Goal: Information Seeking & Learning: Learn about a topic

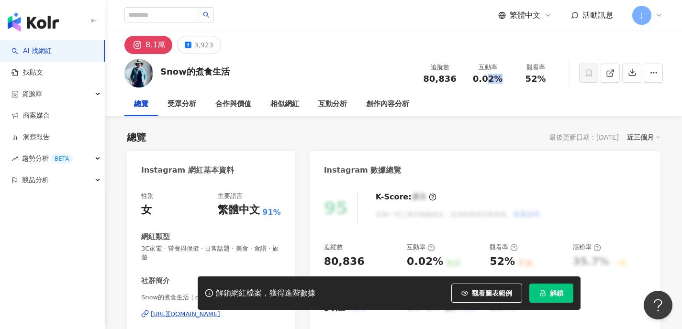
drag, startPoint x: 489, startPoint y: 80, endPoint x: 502, endPoint y: 80, distance: 13.4
click at [502, 80] on div "0.02%" at bounding box center [487, 79] width 36 height 10
click at [210, 45] on button "3,923" at bounding box center [199, 45] width 44 height 18
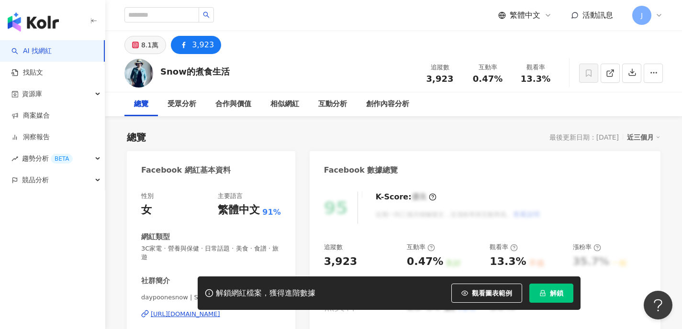
click at [152, 46] on div "8.1萬" at bounding box center [149, 44] width 17 height 13
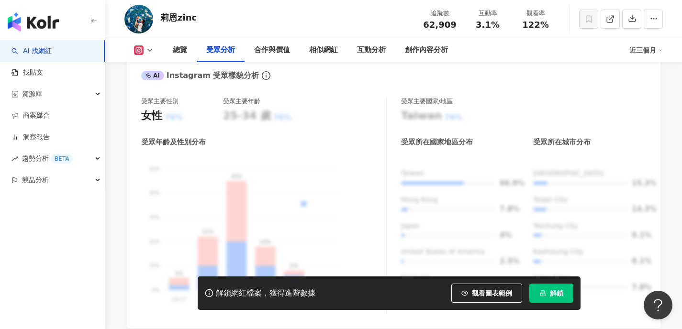
scroll to position [941, 0]
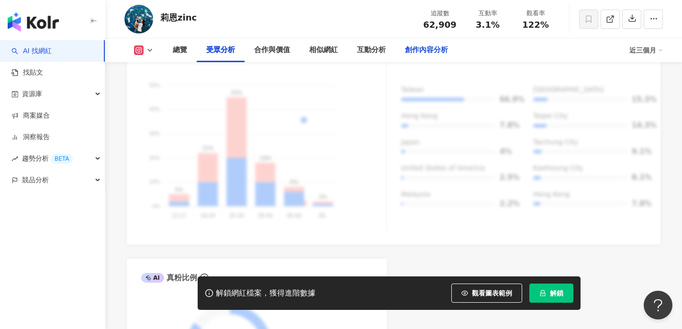
click at [424, 42] on div "創作內容分析" at bounding box center [426, 50] width 62 height 24
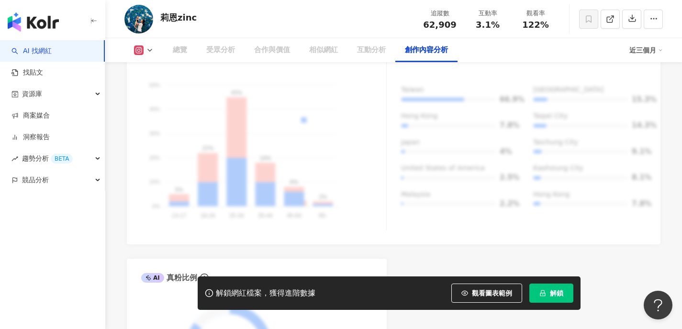
scroll to position [2735, 0]
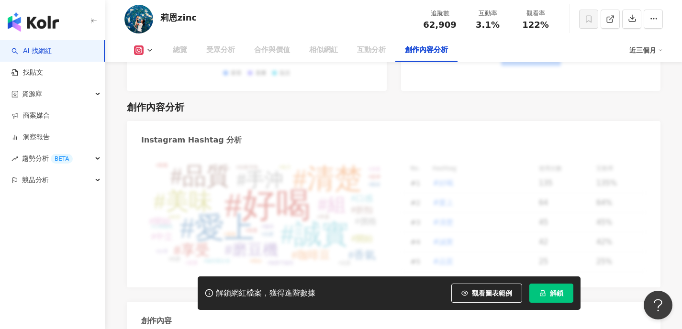
click at [381, 52] on div "互動分析" at bounding box center [371, 50] width 29 height 11
click at [378, 52] on div "互動分析" at bounding box center [371, 50] width 29 height 11
click at [424, 49] on div "創作內容分析" at bounding box center [426, 50] width 43 height 11
click at [366, 54] on div "互動分析" at bounding box center [371, 50] width 29 height 11
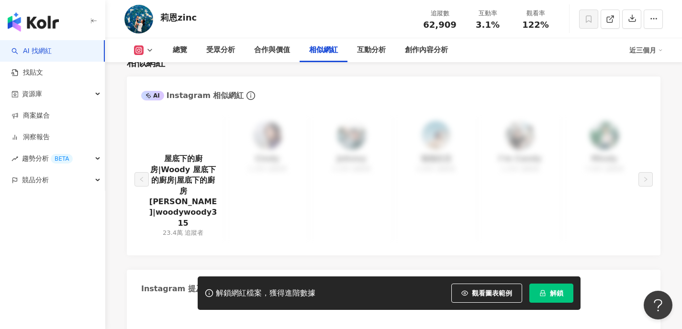
scroll to position [1575, 0]
click at [363, 49] on div "互動分析" at bounding box center [371, 50] width 29 height 11
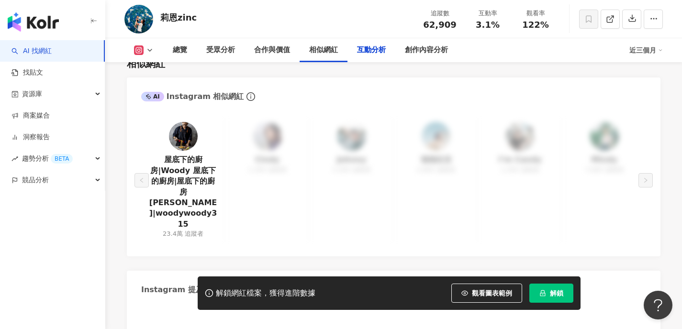
click at [368, 49] on div "互動分析" at bounding box center [371, 50] width 29 height 11
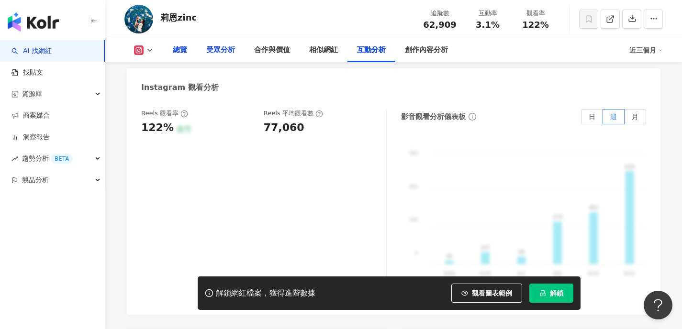
click at [176, 51] on div "總覽" at bounding box center [180, 50] width 14 height 11
click at [220, 52] on div "受眾分析" at bounding box center [220, 50] width 29 height 11
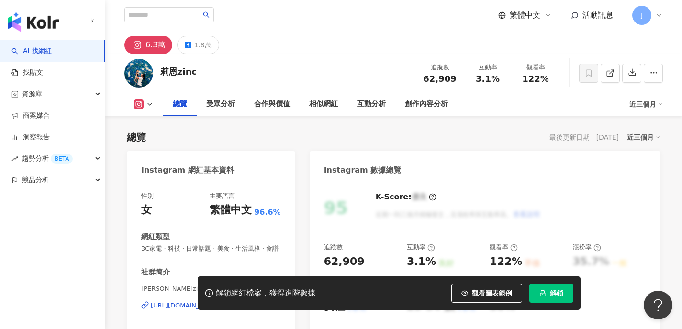
scroll to position [48, 0]
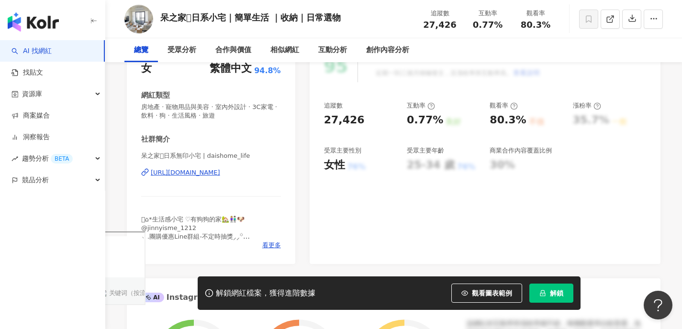
scroll to position [181, 0]
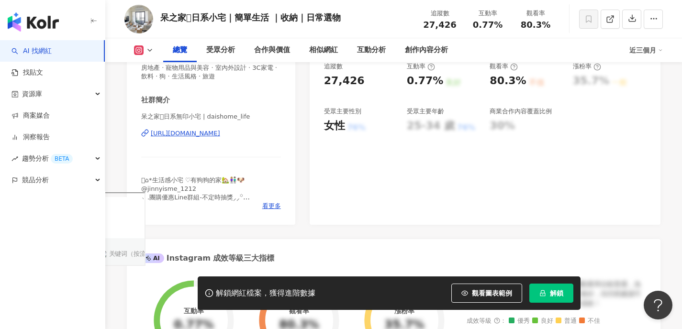
click at [211, 134] on div "https://www.instagram.com/daishome_life/" at bounding box center [185, 133] width 69 height 9
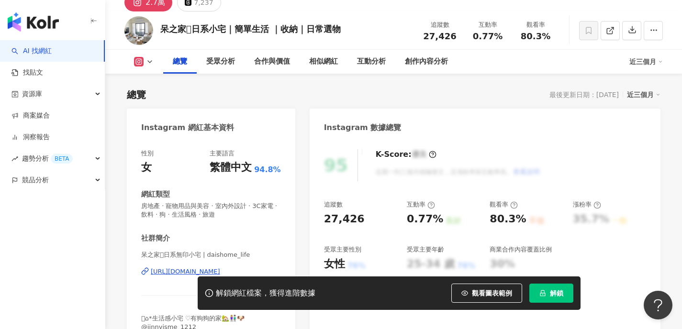
scroll to position [124, 0]
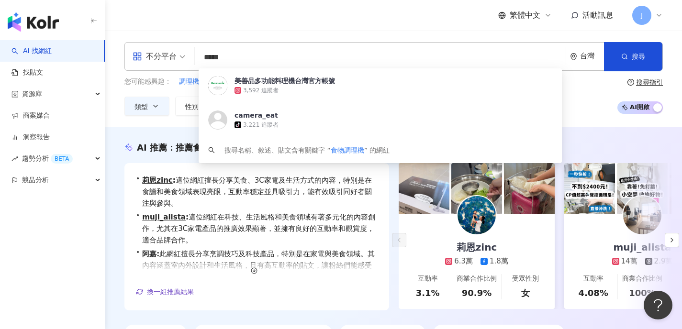
click at [246, 55] on input "*****" at bounding box center [380, 57] width 363 height 18
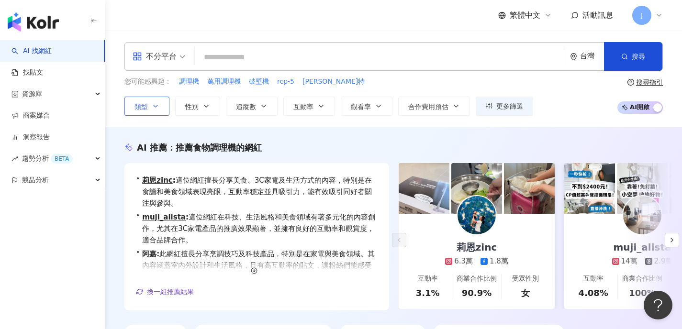
click at [145, 107] on span "類型" at bounding box center [140, 107] width 13 height 8
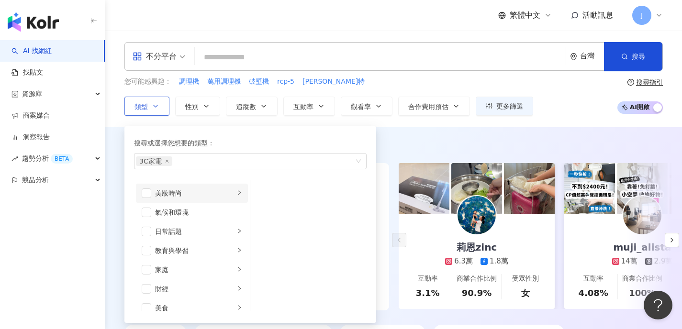
scroll to position [21, 0]
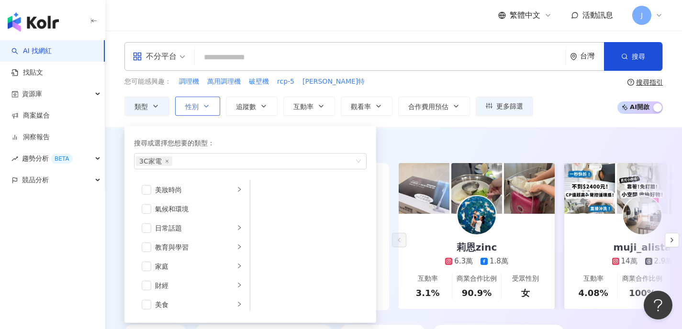
click at [203, 107] on icon "button" at bounding box center [206, 106] width 8 height 8
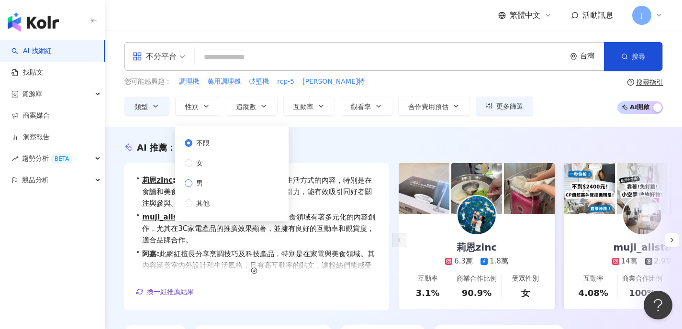
click at [209, 183] on label "男" at bounding box center [199, 183] width 29 height 11
click at [269, 104] on button "追蹤數" at bounding box center [252, 106] width 52 height 19
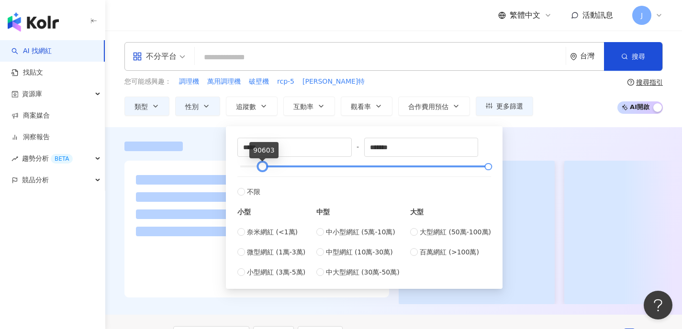
drag, startPoint x: 240, startPoint y: 169, endPoint x: 262, endPoint y: 170, distance: 22.5
click at [262, 169] on div at bounding box center [262, 166] width 5 height 5
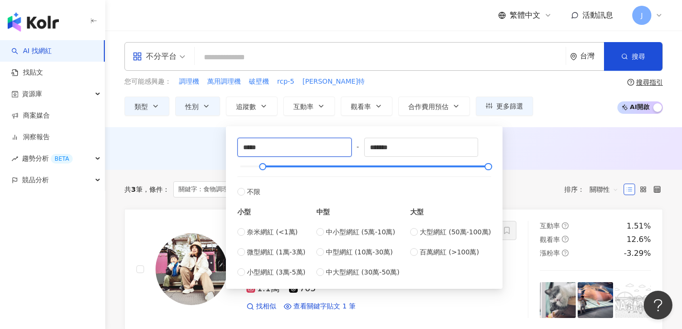
drag, startPoint x: 305, startPoint y: 148, endPoint x: 224, endPoint y: 147, distance: 81.4
type input "*"
type input "*****"
drag, startPoint x: 416, startPoint y: 147, endPoint x: 329, endPoint y: 147, distance: 87.1
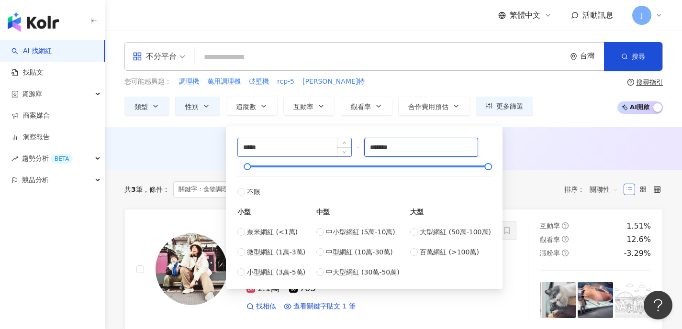
click at [329, 147] on div "***** - ******* 不限 小型 奈米網紅 (<1萬) 微型網紅 (1萬-3萬) 小型網紅 (3萬-5萬) 中型 中小型網紅 (5萬-10萬) 中型…" at bounding box center [364, 208] width 254 height 140
type input "******"
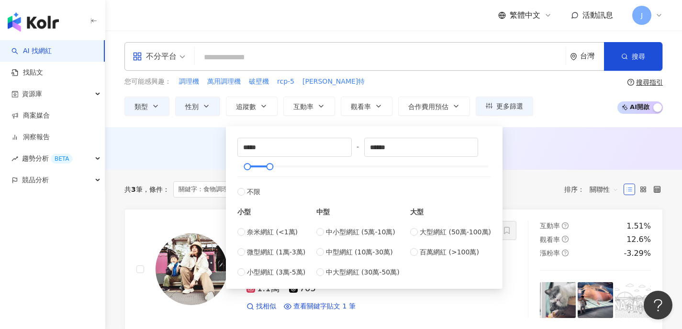
click at [601, 131] on div "AI 推薦 ： 無結果，請嘗試搜尋其他語言關鍵字或條件" at bounding box center [393, 148] width 577 height 43
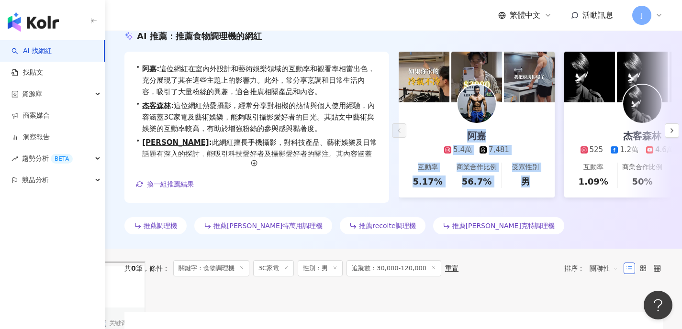
scroll to position [101, 0]
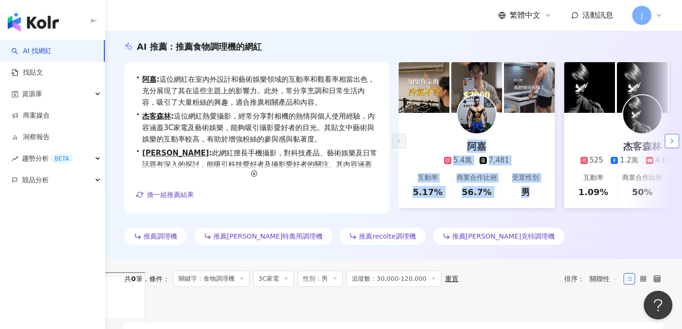
click at [671, 145] on icon "button" at bounding box center [672, 141] width 8 height 8
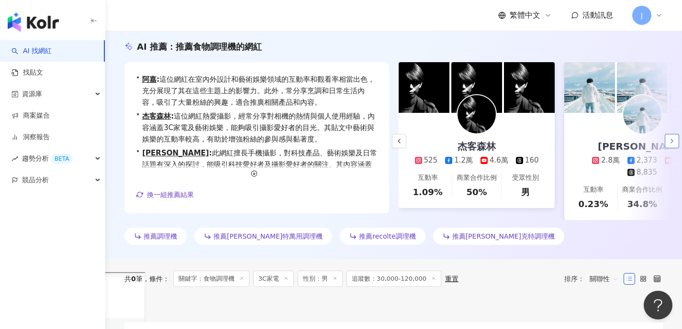
click at [671, 145] on icon "button" at bounding box center [672, 141] width 8 height 8
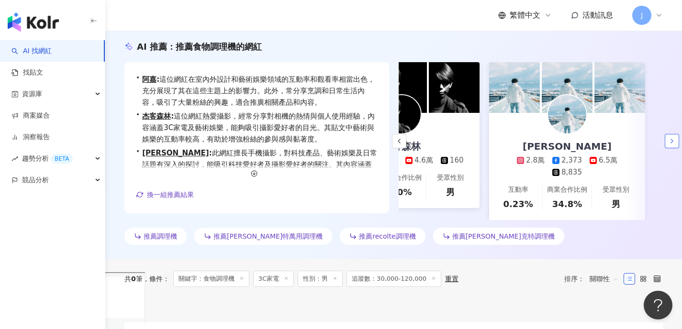
scroll to position [0, 242]
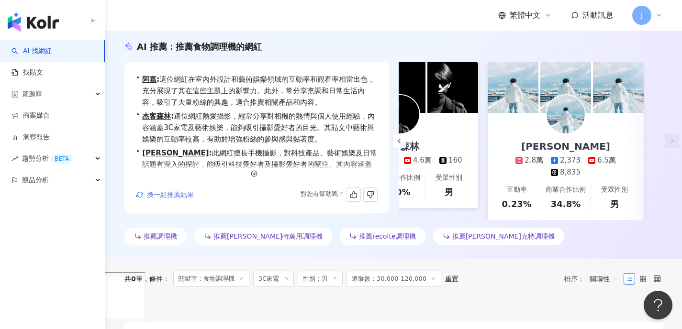
click at [172, 199] on span "換一組推薦結果" at bounding box center [170, 195] width 47 height 8
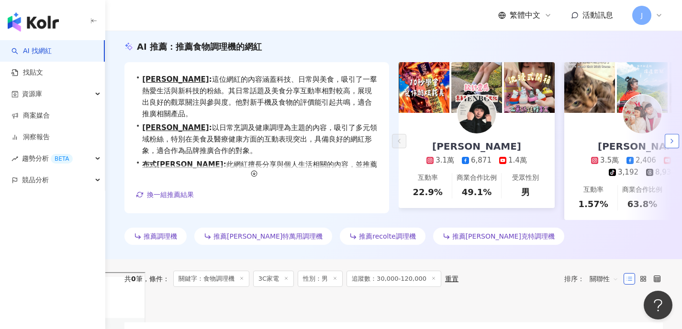
click at [670, 144] on icon "button" at bounding box center [672, 141] width 8 height 8
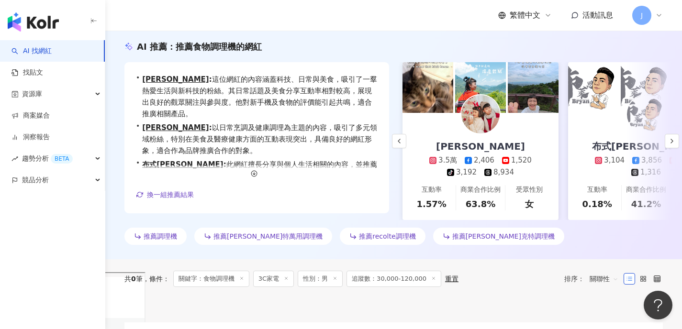
scroll to position [0, 166]
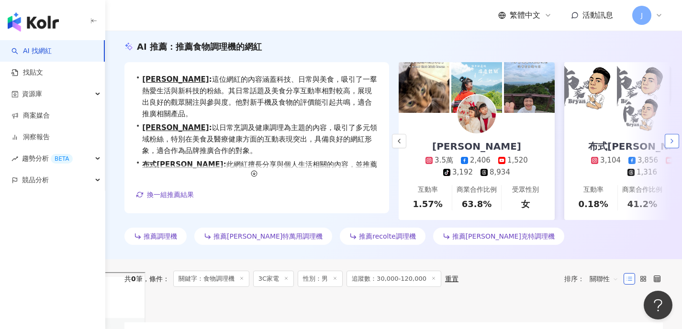
click at [673, 145] on icon "button" at bounding box center [672, 141] width 8 height 8
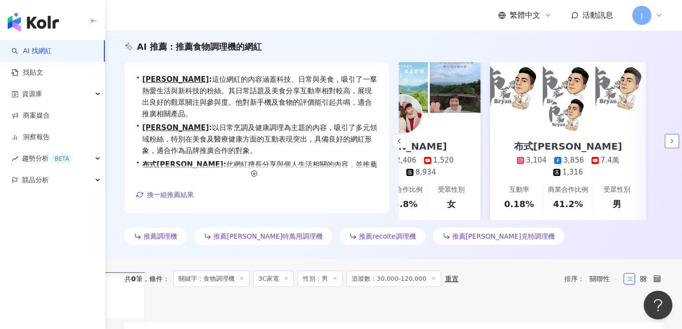
scroll to position [0, 242]
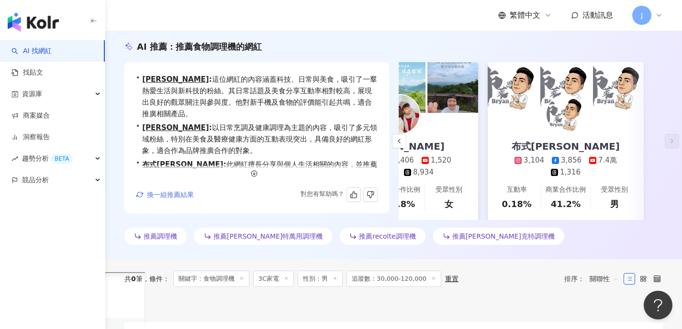
click at [171, 199] on span "換一組推薦結果" at bounding box center [170, 195] width 47 height 8
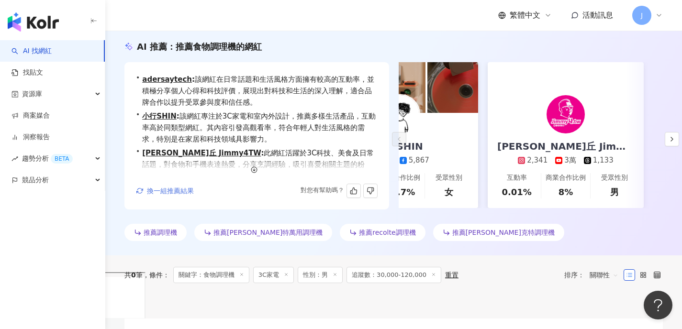
scroll to position [0, 0]
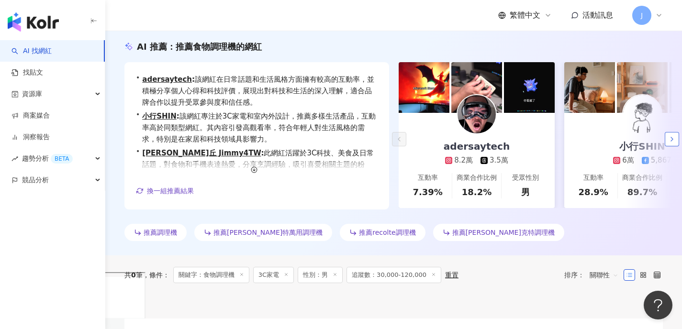
click at [673, 141] on icon "button" at bounding box center [672, 139] width 8 height 8
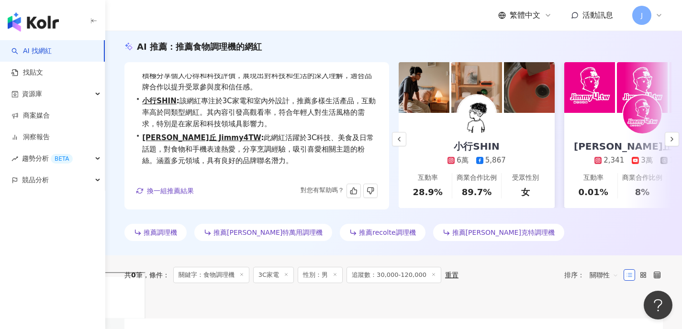
scroll to position [23, 0]
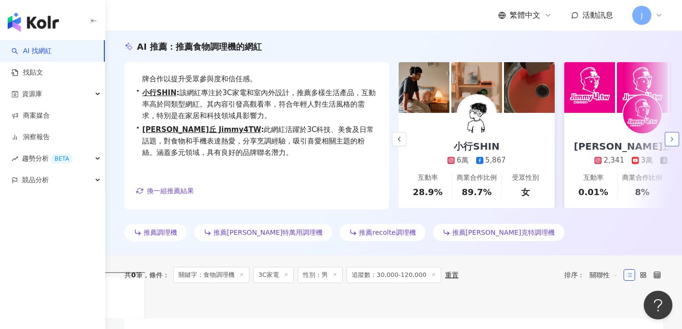
click at [672, 140] on icon "button" at bounding box center [672, 139] width 8 height 8
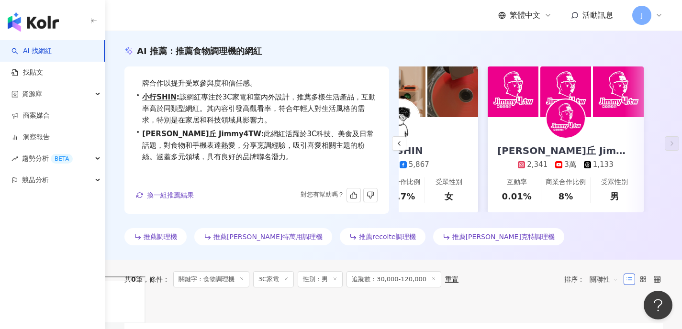
scroll to position [95, 0]
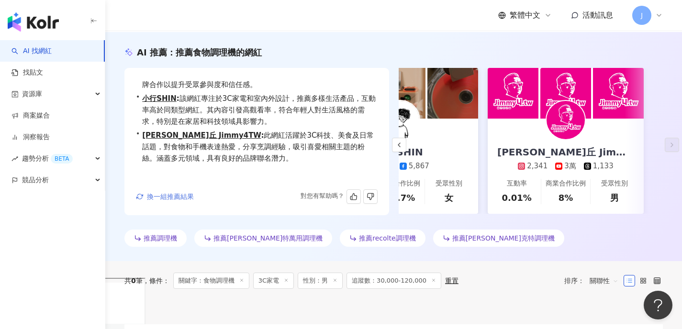
click at [145, 198] on button "換一組推薦結果" at bounding box center [165, 197] width 58 height 14
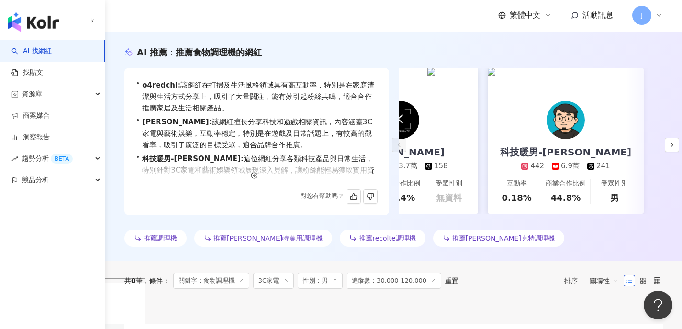
scroll to position [0, 0]
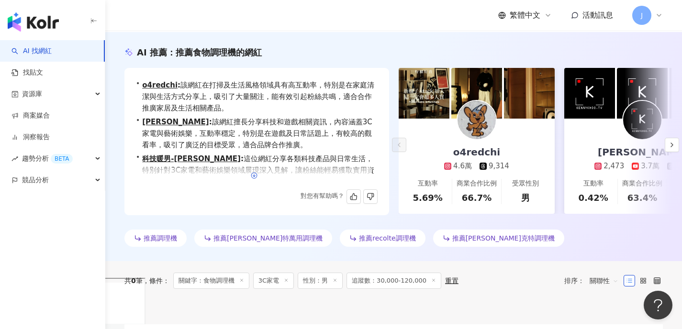
click at [257, 177] on circle "button" at bounding box center [254, 176] width 6 height 6
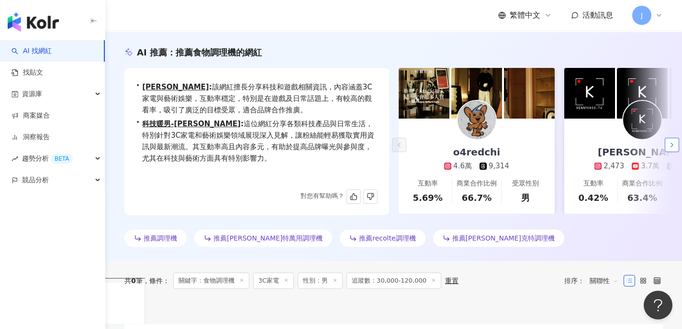
click at [669, 145] on icon "button" at bounding box center [672, 145] width 8 height 8
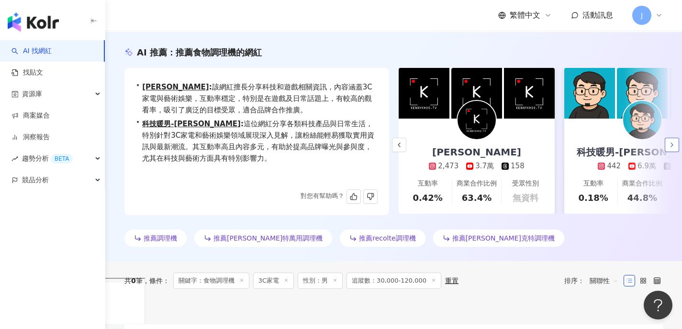
click at [669, 145] on icon "button" at bounding box center [672, 145] width 8 height 8
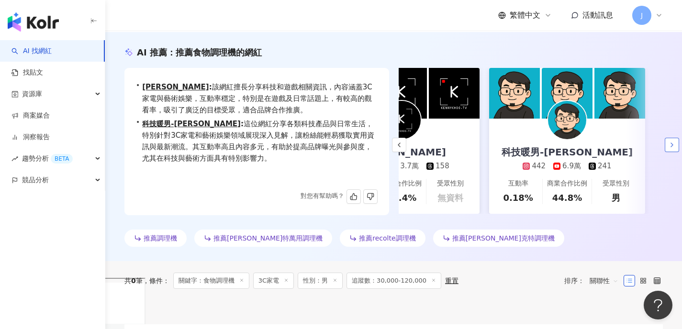
scroll to position [0, 242]
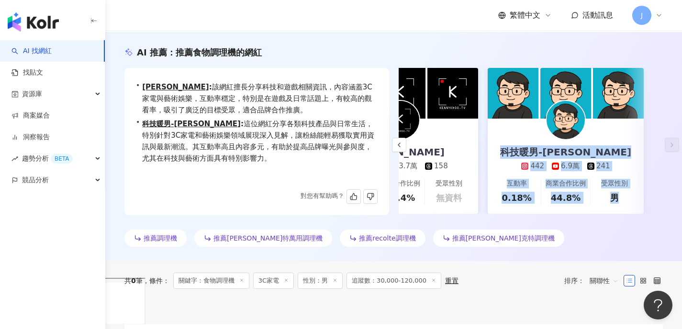
click at [610, 137] on div "科技暖男-劉胖胖 442 6.9萬 241" at bounding box center [566, 145] width 150 height 53
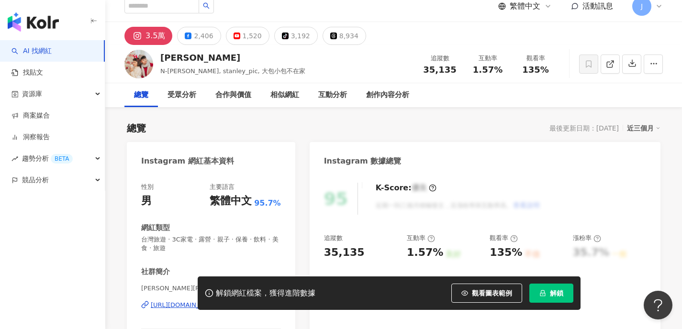
scroll to position [168, 0]
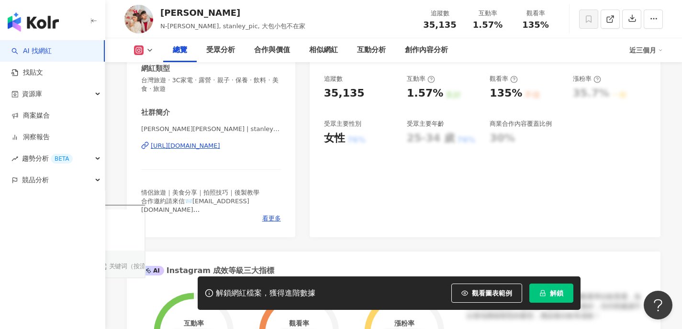
click at [220, 148] on div "[URL][DOMAIN_NAME]" at bounding box center [185, 146] width 69 height 9
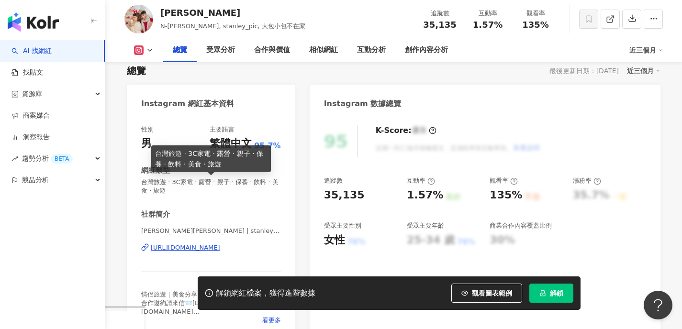
scroll to position [0, 0]
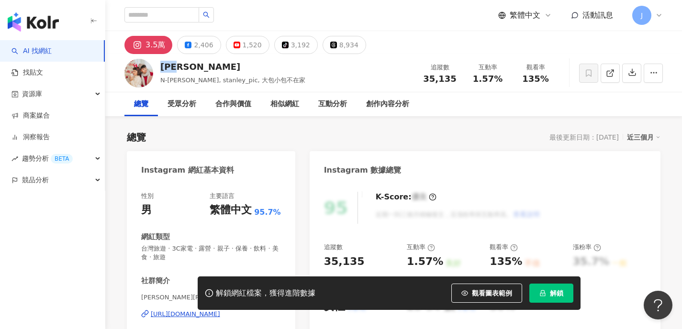
drag, startPoint x: 162, startPoint y: 66, endPoint x: 192, endPoint y: 66, distance: 30.2
click at [192, 66] on div "林恩佑" at bounding box center [232, 67] width 145 height 12
copy div "林恩佑"
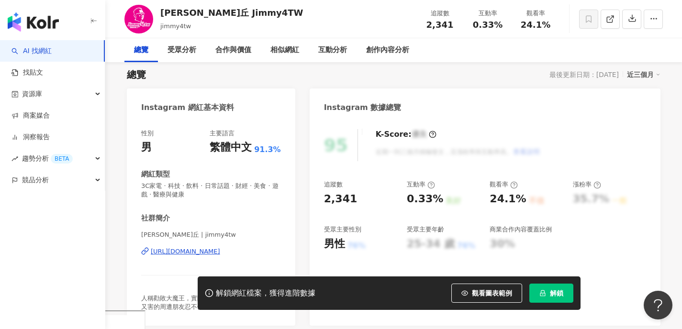
scroll to position [73, 0]
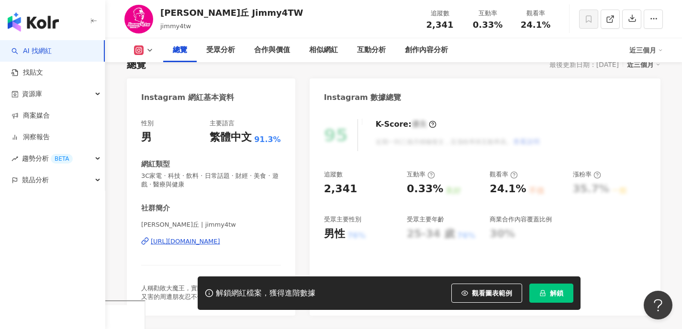
click at [220, 241] on div "https://www.instagram.com/jimmy4tw/" at bounding box center [185, 241] width 69 height 9
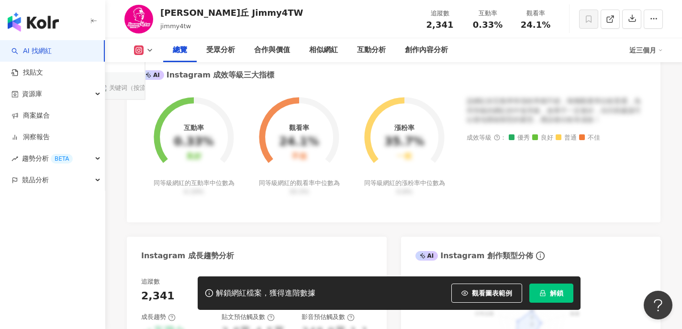
scroll to position [0, 0]
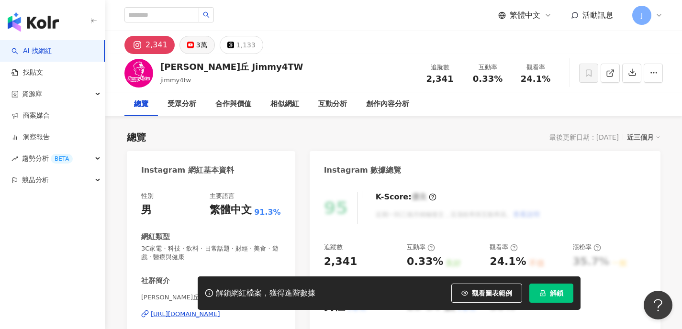
click at [179, 46] on button "3萬" at bounding box center [196, 45] width 35 height 18
click at [196, 43] on div "3萬" at bounding box center [201, 44] width 11 height 13
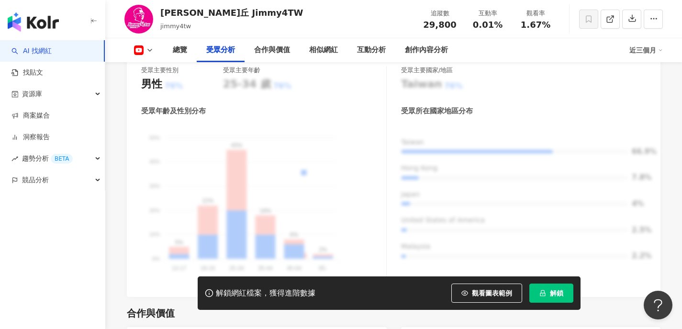
scroll to position [908, 0]
click at [142, 51] on rect at bounding box center [139, 50] width 8 height 6
click at [156, 89] on button "YouTube" at bounding box center [158, 89] width 57 height 13
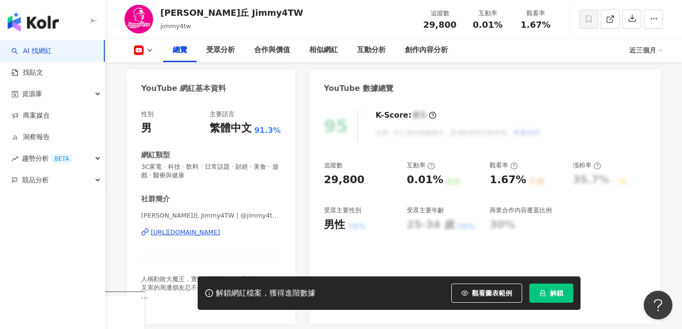
scroll to position [0, 0]
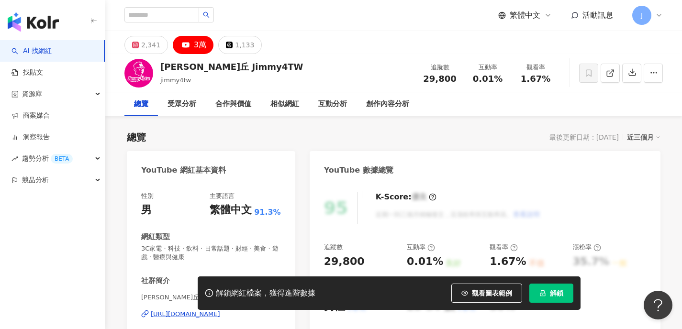
click at [193, 72] on div "吉米丘 Jimmy4TW" at bounding box center [231, 67] width 143 height 12
click at [168, 81] on span "jimmy4tw" at bounding box center [175, 80] width 31 height 7
click at [135, 73] on img at bounding box center [138, 73] width 29 height 29
click at [213, 85] on div "吉米丘 Jimmy4TW jimmy4tw 追蹤數 29,800 互動率 0.01% 觀看率 1.67%" at bounding box center [393, 73] width 577 height 38
drag, startPoint x: 333, startPoint y: 78, endPoint x: 338, endPoint y: 78, distance: 5.3
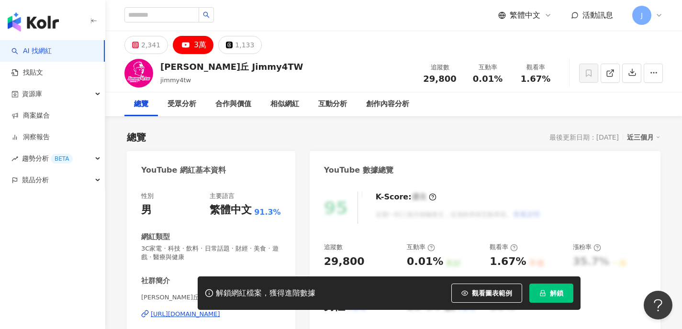
click at [335, 78] on div "吉米丘 Jimmy4TW jimmy4tw 追蹤數 29,800 互動率 0.01% 觀看率 1.67%" at bounding box center [393, 73] width 577 height 38
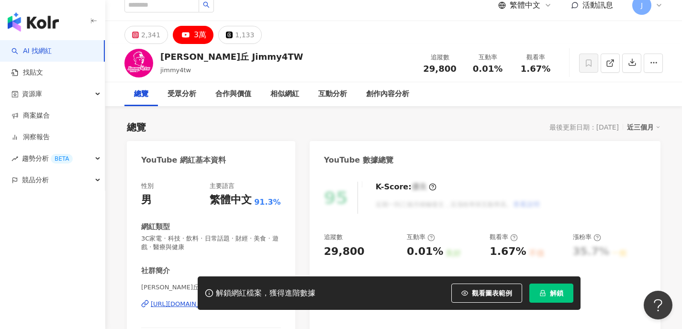
scroll to position [24, 0]
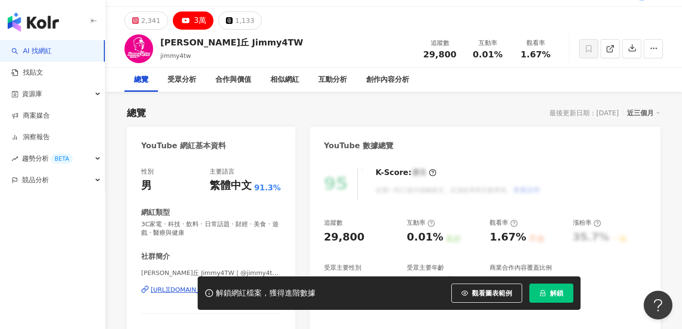
click at [174, 290] on div "解鎖網紅檔案，獲得進階數據 觀看圖表範例 解鎖" at bounding box center [341, 293] width 682 height 33
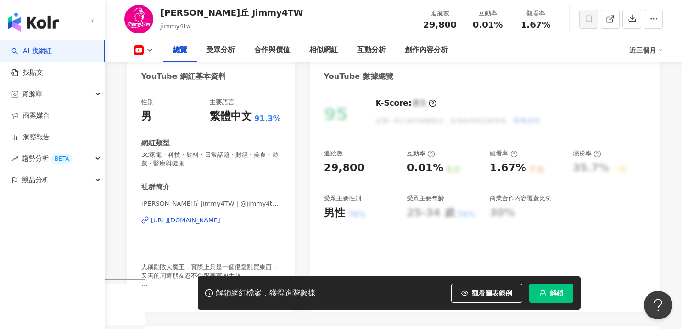
scroll to position [149, 0]
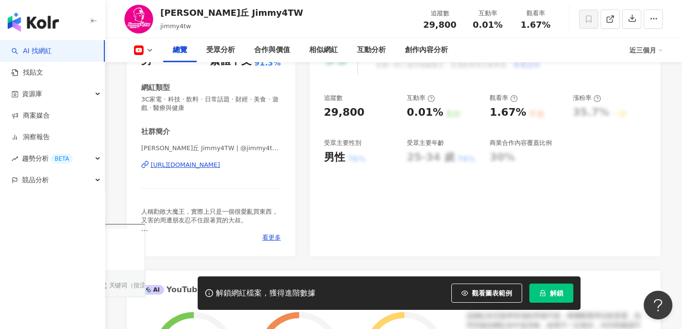
click at [220, 165] on div "https://www.youtube.com/channel/UCWYyN6e85LhPqMv4kk5hWlA" at bounding box center [185, 165] width 69 height 9
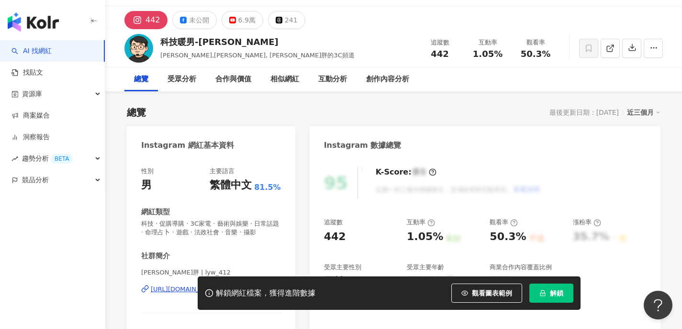
scroll to position [32, 0]
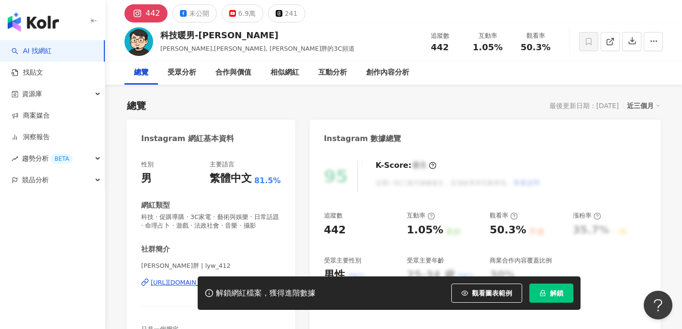
click at [156, 281] on div "解鎖網紅檔案，獲得進階數據 觀看圖表範例 解鎖" at bounding box center [341, 293] width 682 height 33
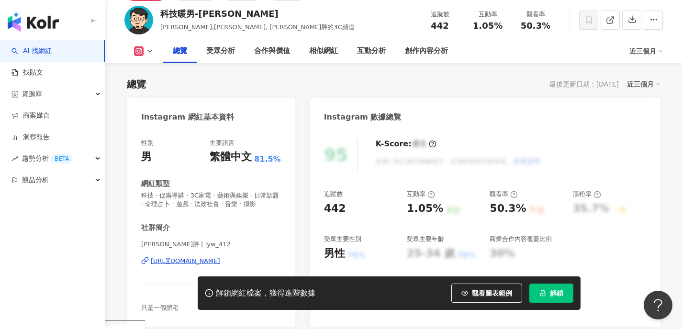
click at [220, 260] on div "[URL][DOMAIN_NAME]" at bounding box center [185, 261] width 69 height 9
